Goal: Check status: Check status

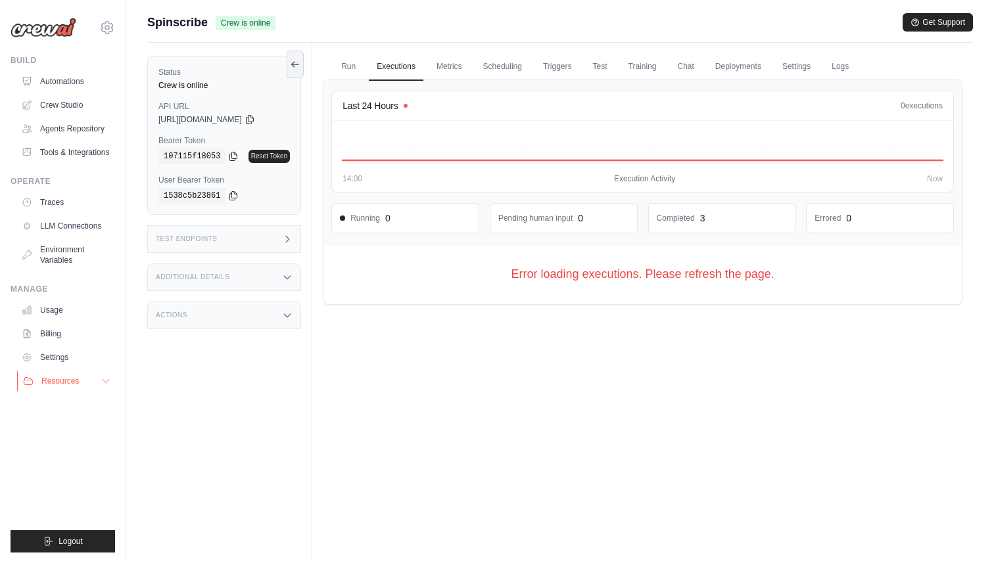
click at [57, 378] on span "Resources" at bounding box center [59, 381] width 37 height 11
click at [66, 401] on span "Documentation" at bounding box center [73, 403] width 53 height 11
click at [75, 82] on link "Automations" at bounding box center [66, 81] width 99 height 21
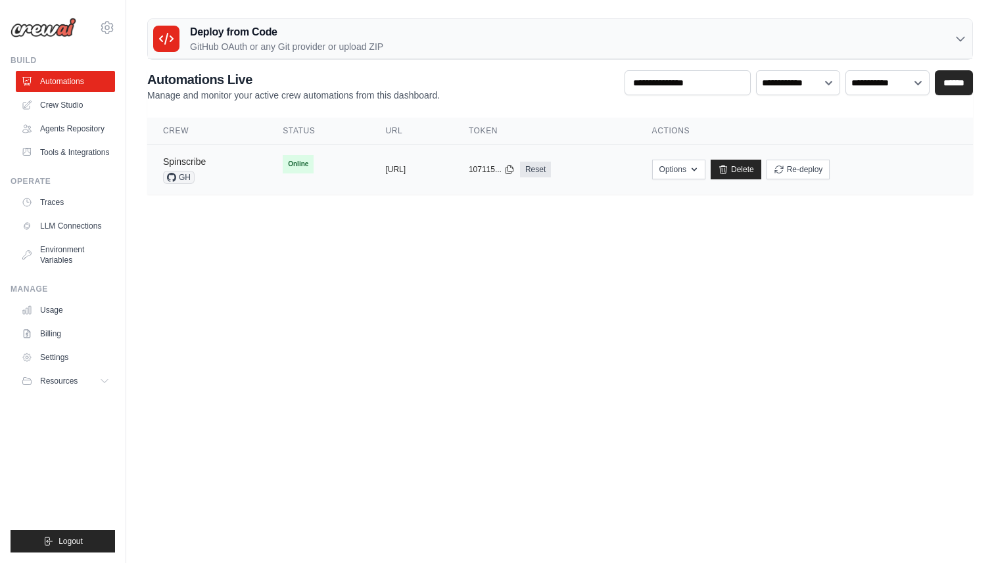
click at [187, 158] on link "Spinscribe" at bounding box center [184, 161] width 43 height 11
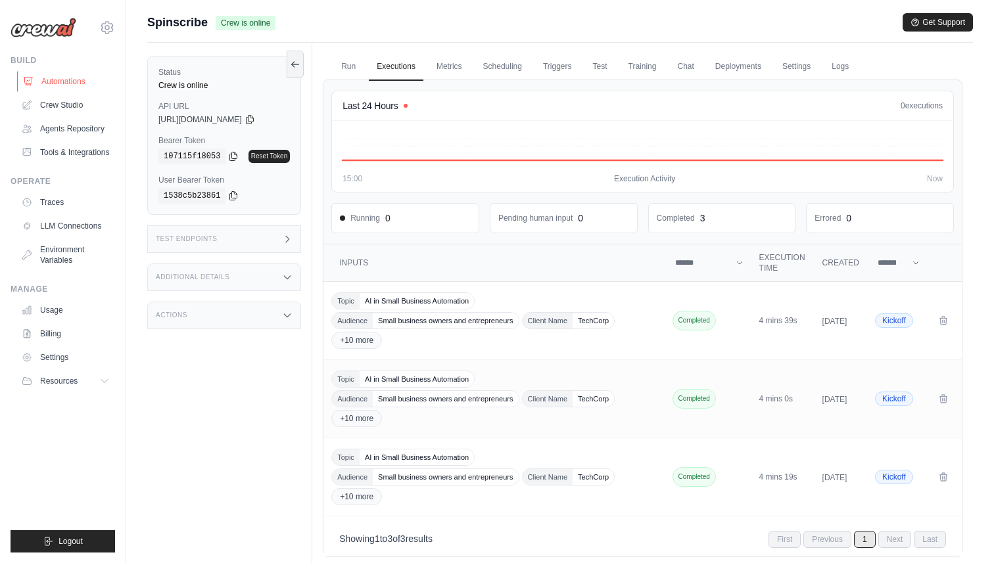
click at [74, 78] on link "Automations" at bounding box center [66, 81] width 99 height 21
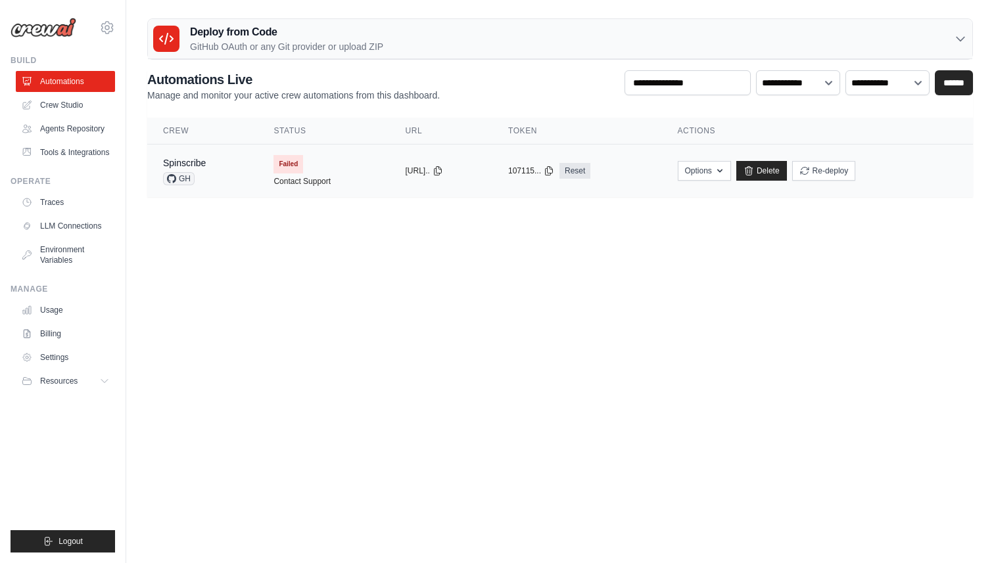
click at [283, 158] on span "Failed" at bounding box center [289, 164] width 30 height 18
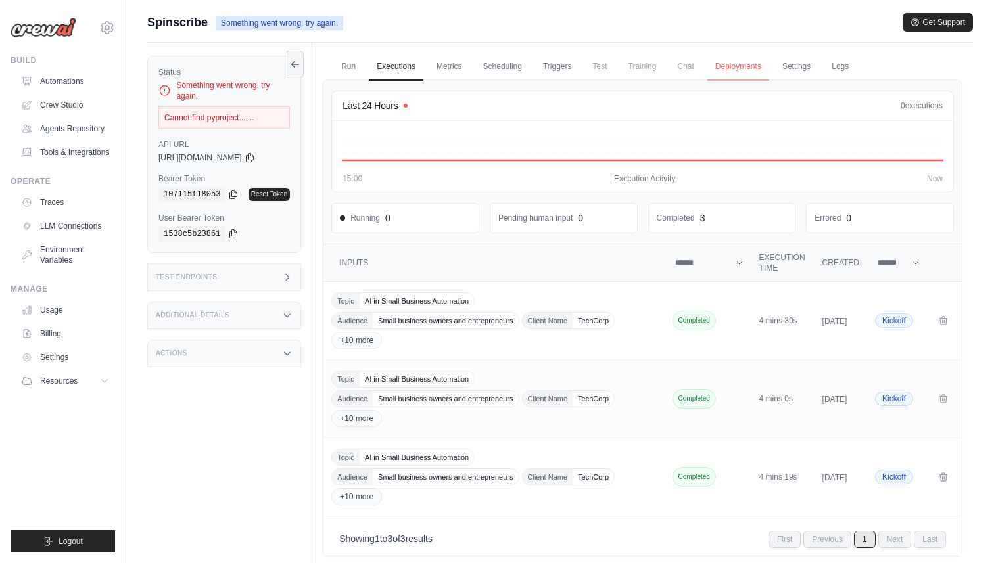
click at [740, 66] on link "Deployments" at bounding box center [738, 67] width 62 height 28
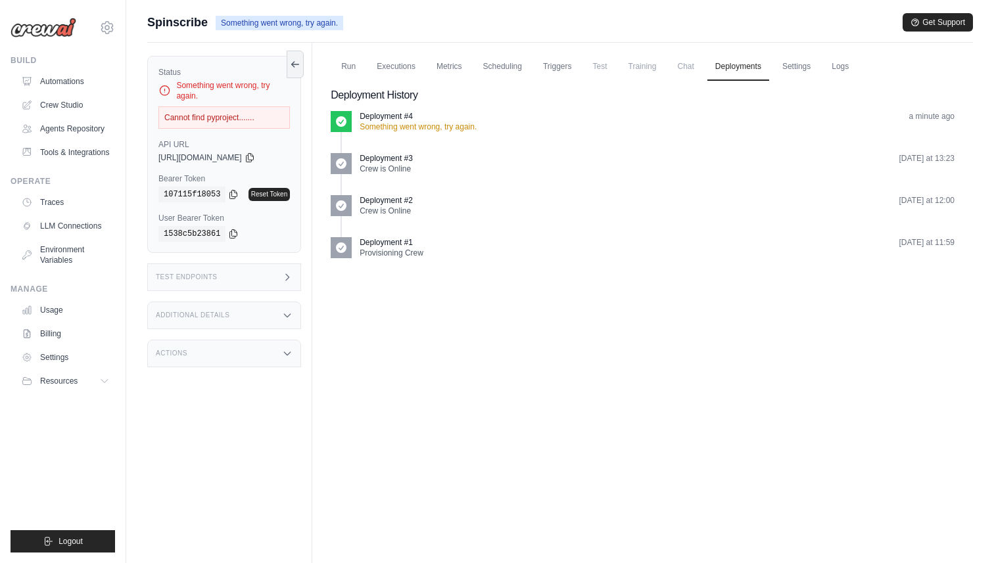
click at [448, 131] on p "Something went wrong, try again." at bounding box center [418, 127] width 117 height 11
click at [844, 66] on link "Logs" at bounding box center [840, 67] width 33 height 28
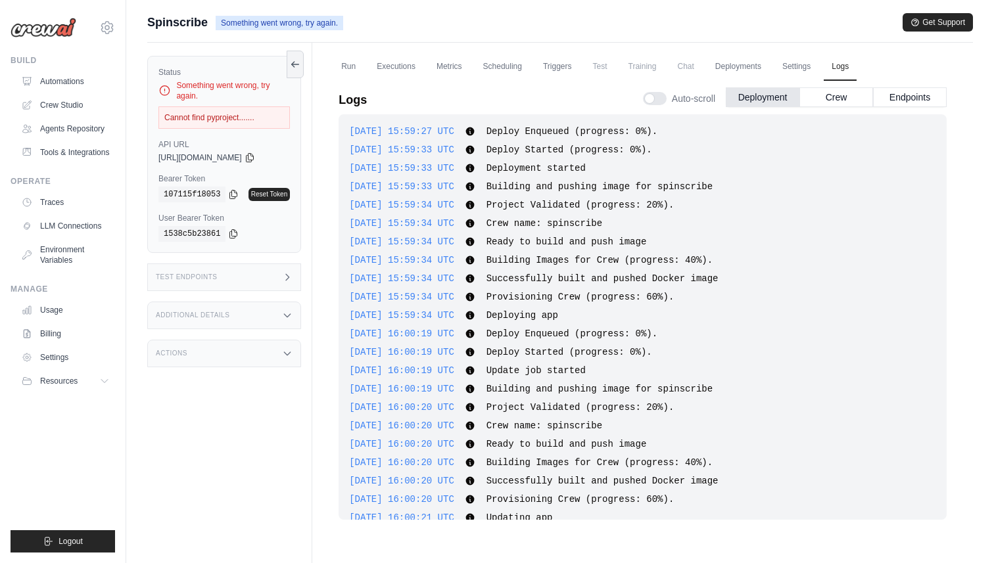
scroll to position [489, 0]
